Goal: Find specific page/section

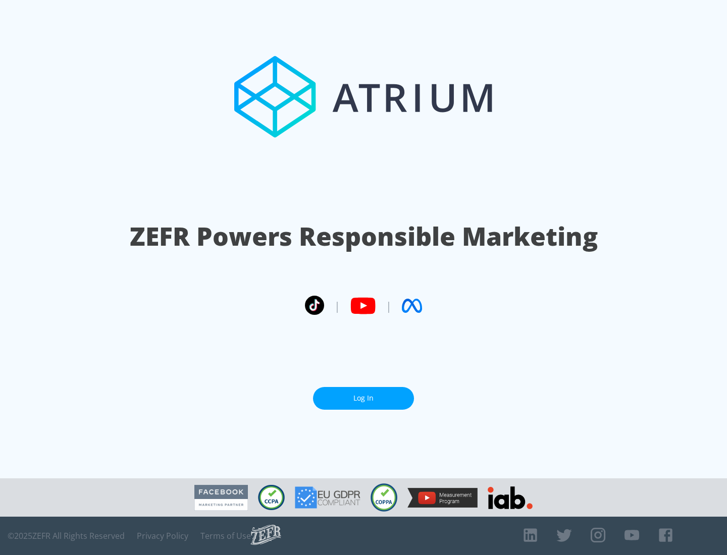
click at [363, 398] on link "Log In" at bounding box center [363, 398] width 101 height 23
